Goal: Task Accomplishment & Management: Use online tool/utility

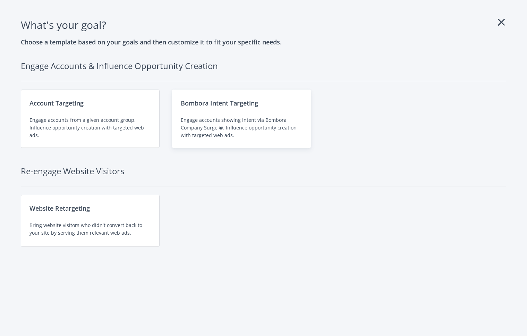
click at [241, 106] on div "Bombora Intent Targeting" at bounding box center [241, 103] width 121 height 10
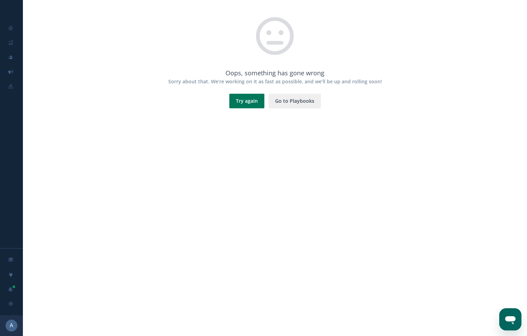
click at [250, 103] on button "Try again" at bounding box center [246, 101] width 35 height 15
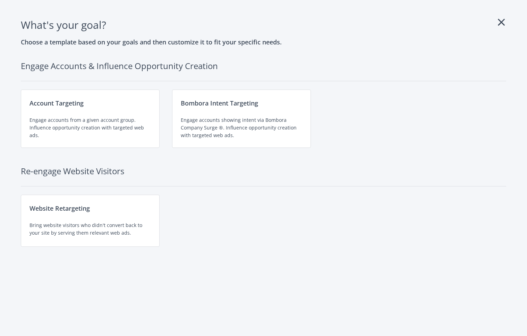
click at [250, 103] on div "Bombora Intent Targeting" at bounding box center [241, 103] width 121 height 10
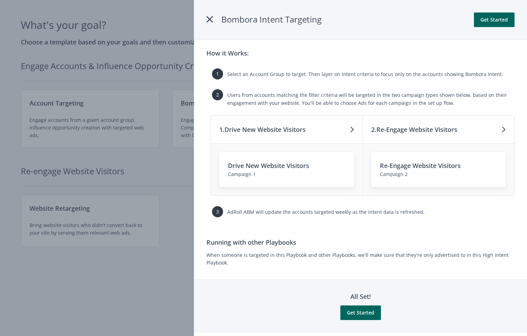
click at [186, 257] on div at bounding box center [263, 168] width 527 height 336
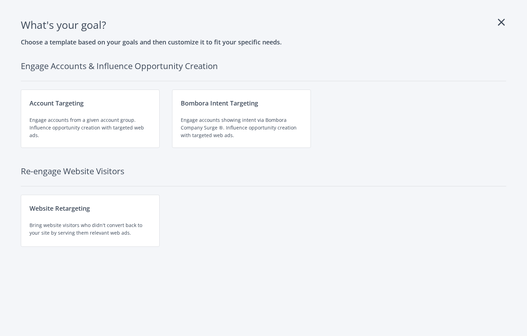
click at [503, 23] on icon at bounding box center [501, 22] width 7 height 11
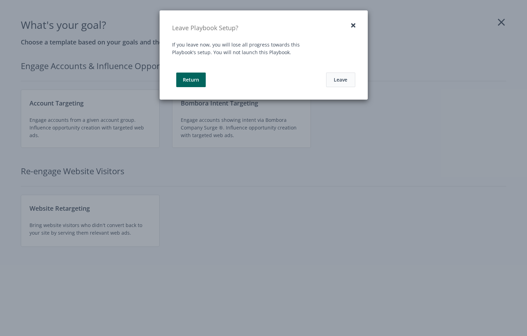
click at [336, 79] on button "Leave" at bounding box center [340, 80] width 29 height 15
